Goal: Find specific page/section: Find specific page/section

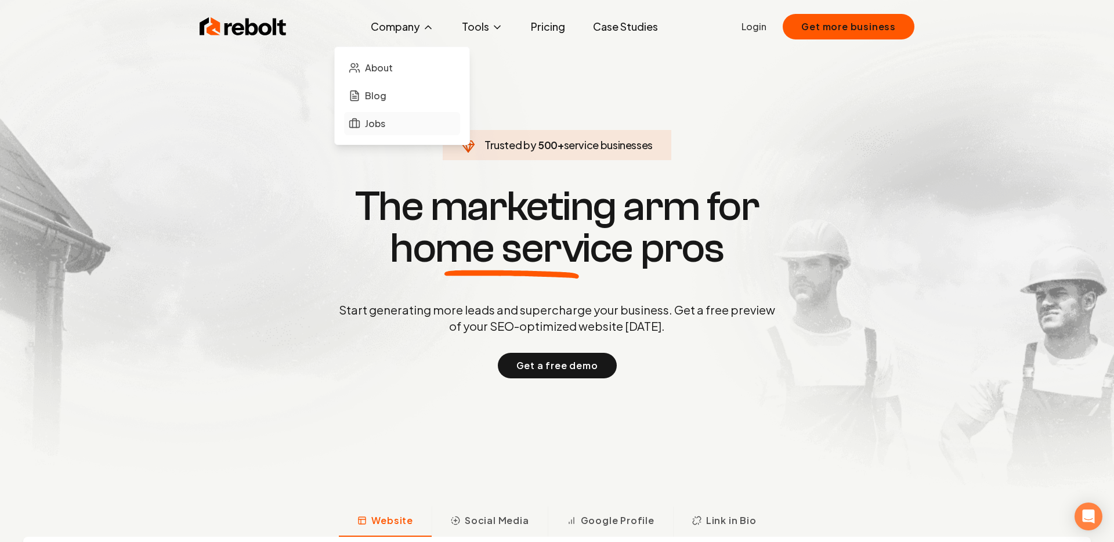
click at [377, 124] on span "Jobs" at bounding box center [375, 124] width 20 height 14
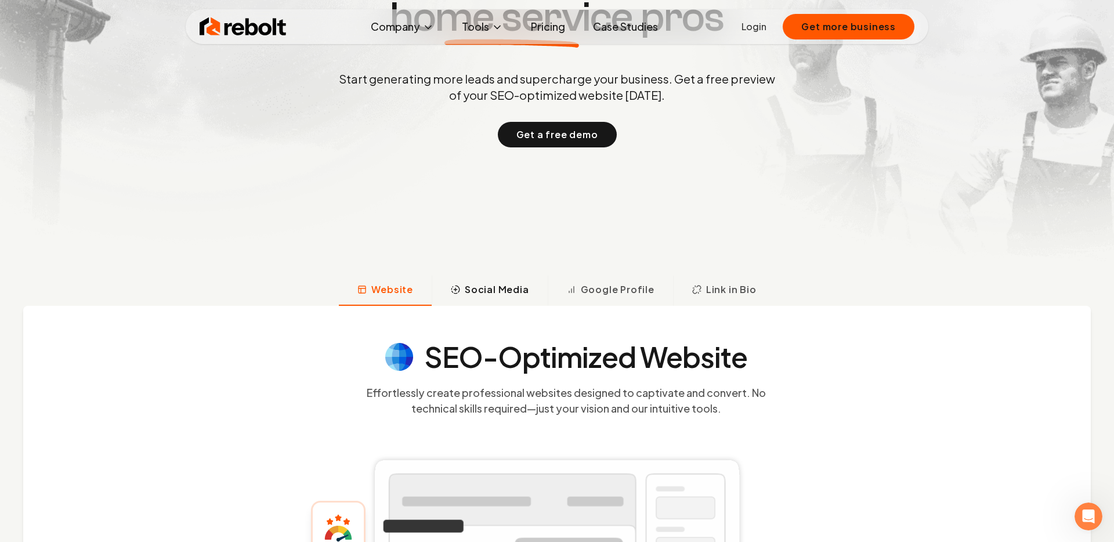
click at [505, 281] on button "Social Media" at bounding box center [490, 291] width 116 height 30
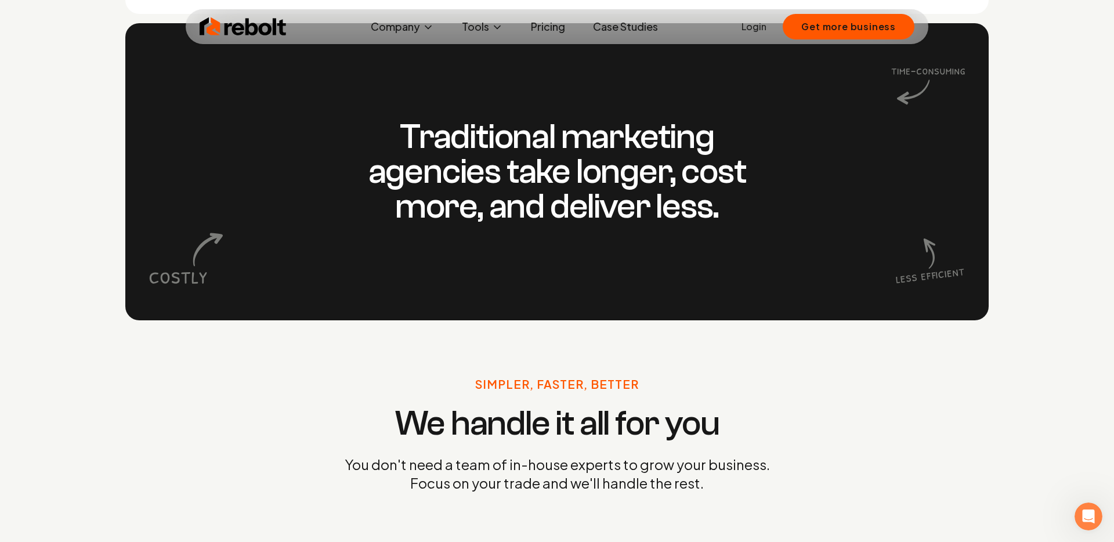
scroll to position [1392, 0]
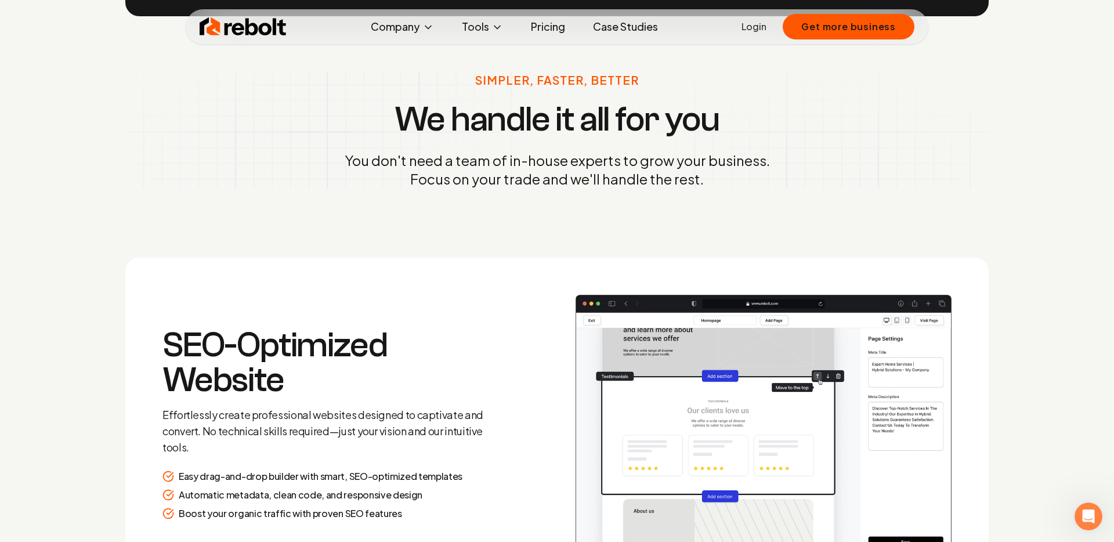
click at [545, 30] on link "Pricing" at bounding box center [548, 26] width 53 height 23
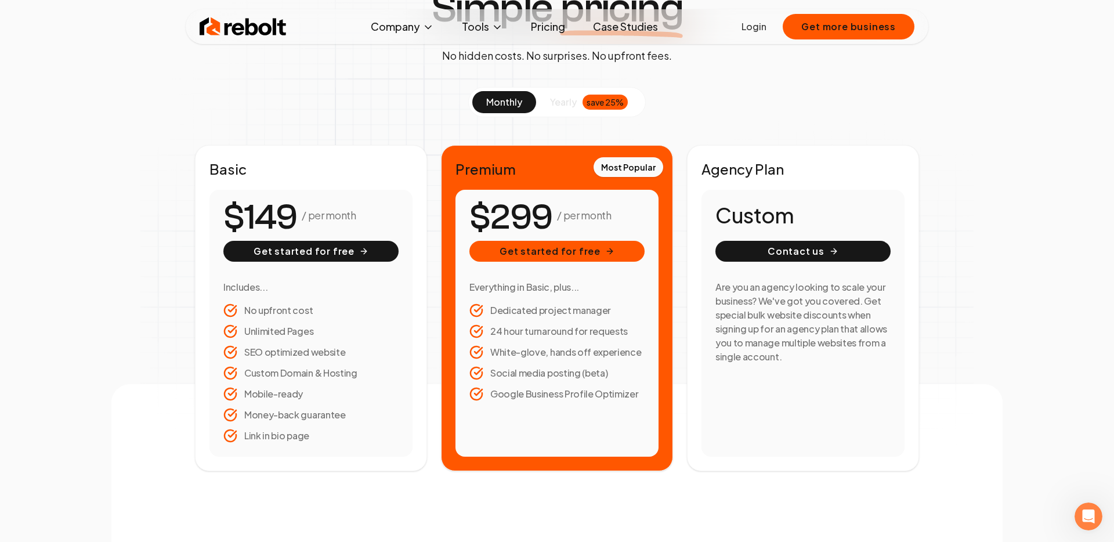
scroll to position [111, 0]
